Goal: Transaction & Acquisition: Purchase product/service

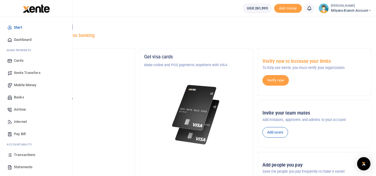
click at [15, 165] on span "Statements" at bounding box center [23, 167] width 19 height 6
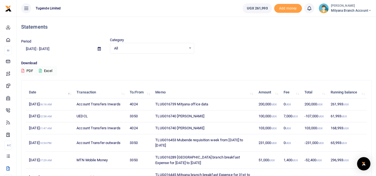
click at [193, 104] on td "TLUG016739 Mityana office data" at bounding box center [203, 104] width 103 height 12
copy td "TLUG016739 Mityana office data"
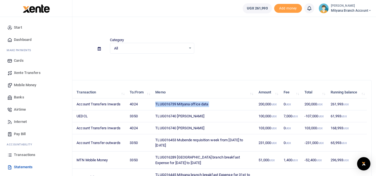
click at [18, 85] on span "Mobile Money" at bounding box center [25, 85] width 22 height 6
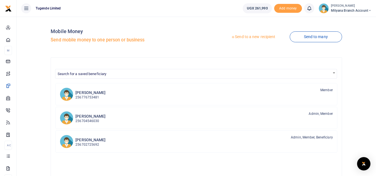
click at [250, 36] on link "Send to a new recipient" at bounding box center [253, 37] width 73 height 10
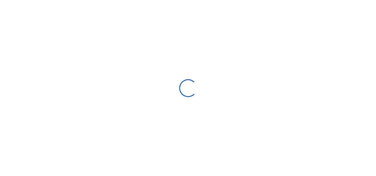
select select "Loading bundles"
select select
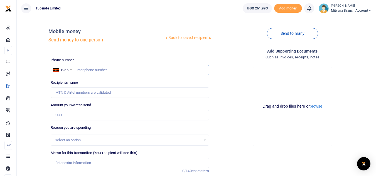
click at [89, 69] on input "text" at bounding box center [130, 70] width 158 height 11
type input "0779080910"
type input "Elizabeth Kifuko"
type input "0779080910"
click at [73, 111] on input "Amount you want to send" at bounding box center [130, 115] width 158 height 11
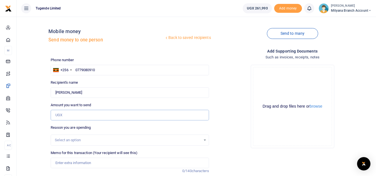
paste input "TLUG016739 Mityana office data"
type input "N"
type input "0"
type input "195,000"
click at [87, 163] on input "Memo for this transaction (Your recipient will see this)" at bounding box center [130, 163] width 158 height 11
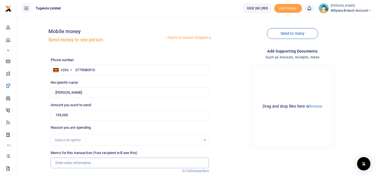
paste input "TLUG016739 Mityana office data"
click at [228, 153] on div "Add supporting Documents Such as invoices, receipts, notes Drop your files here…" at bounding box center [292, 135] width 162 height 174
click at [129, 165] on input "TLUG016739 Mityana office data" at bounding box center [130, 163] width 158 height 11
type input "TLUG016739 Mityana office data for the month of September 2025"
click at [223, 137] on div "Drop your files here Drag and drop files here or browse Powered by Uppy" at bounding box center [292, 106] width 158 height 92
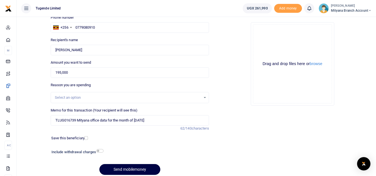
scroll to position [65, 0]
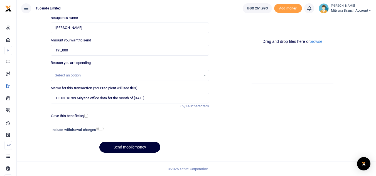
click at [148, 147] on button "Send mobilemoney" at bounding box center [129, 147] width 61 height 11
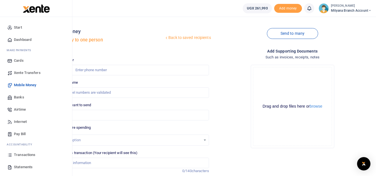
click at [17, 155] on span "Transactions" at bounding box center [24, 155] width 21 height 6
